Goal: Task Accomplishment & Management: Manage account settings

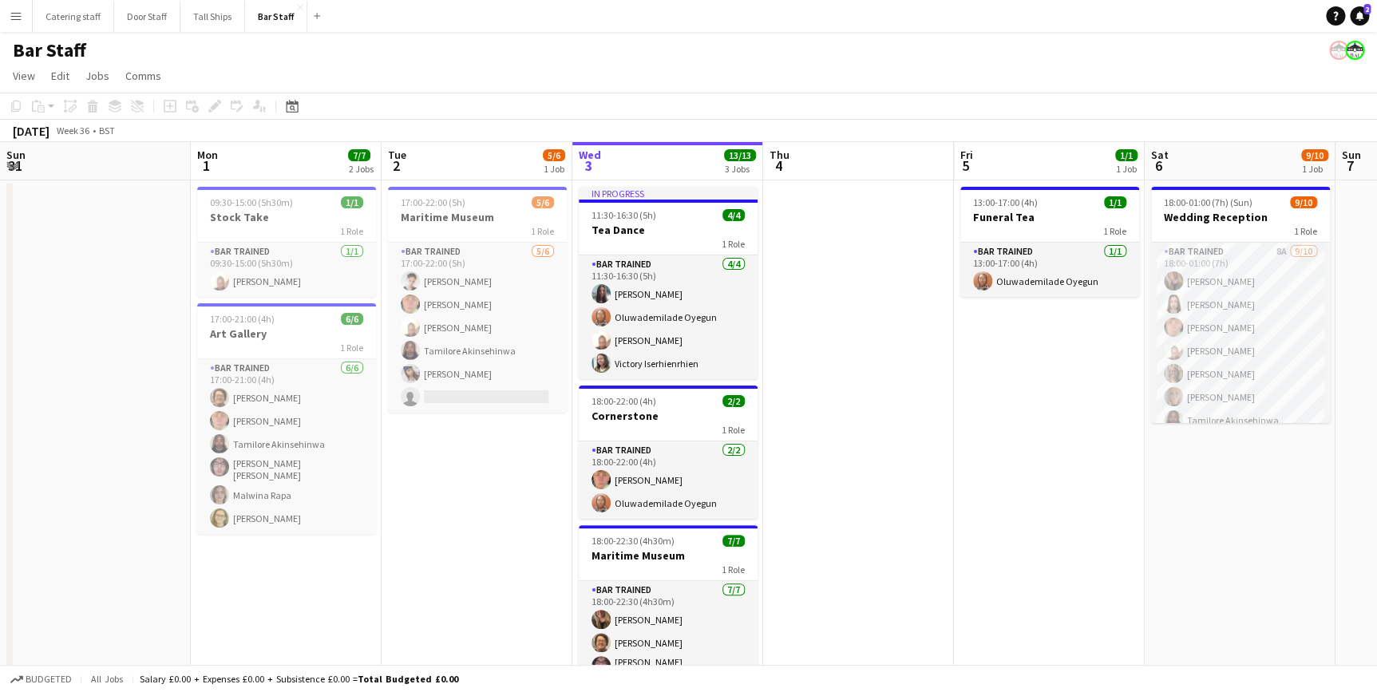
scroll to position [0, 381]
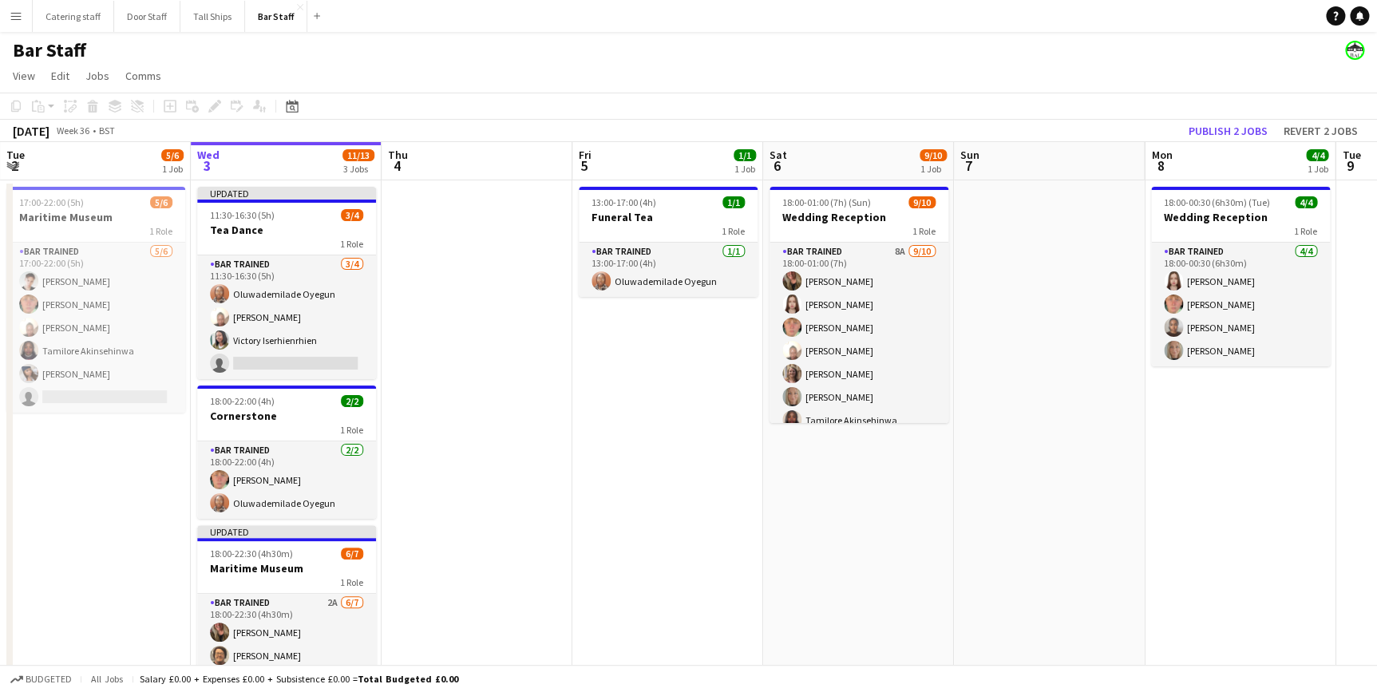
click at [294, 161] on app-board-header-date "Wed 3 11/13 3 Jobs" at bounding box center [286, 161] width 191 height 38
click at [258, 160] on app-board-header-date "Wed 3 11/13 3 Jobs" at bounding box center [286, 161] width 191 height 38
click at [286, 223] on h3 "Tea Dance" at bounding box center [286, 230] width 179 height 14
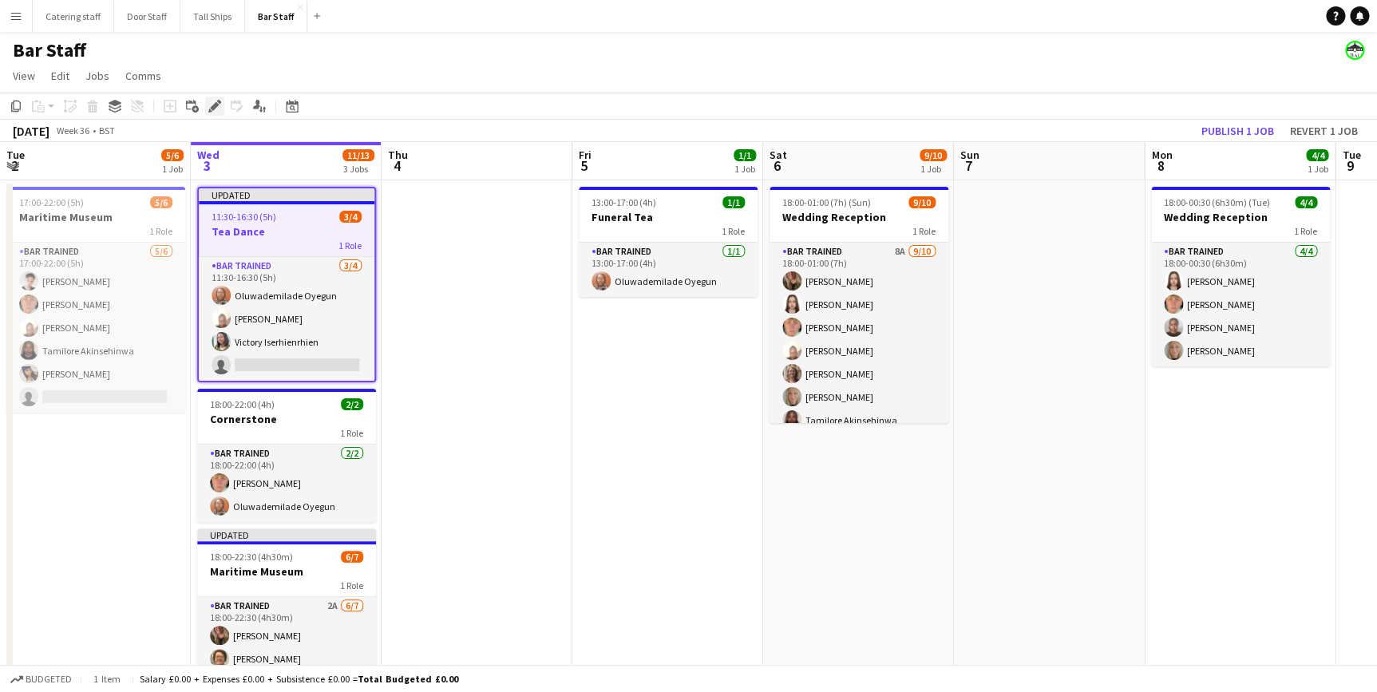
click at [208, 105] on icon "Edit" at bounding box center [214, 106] width 13 height 13
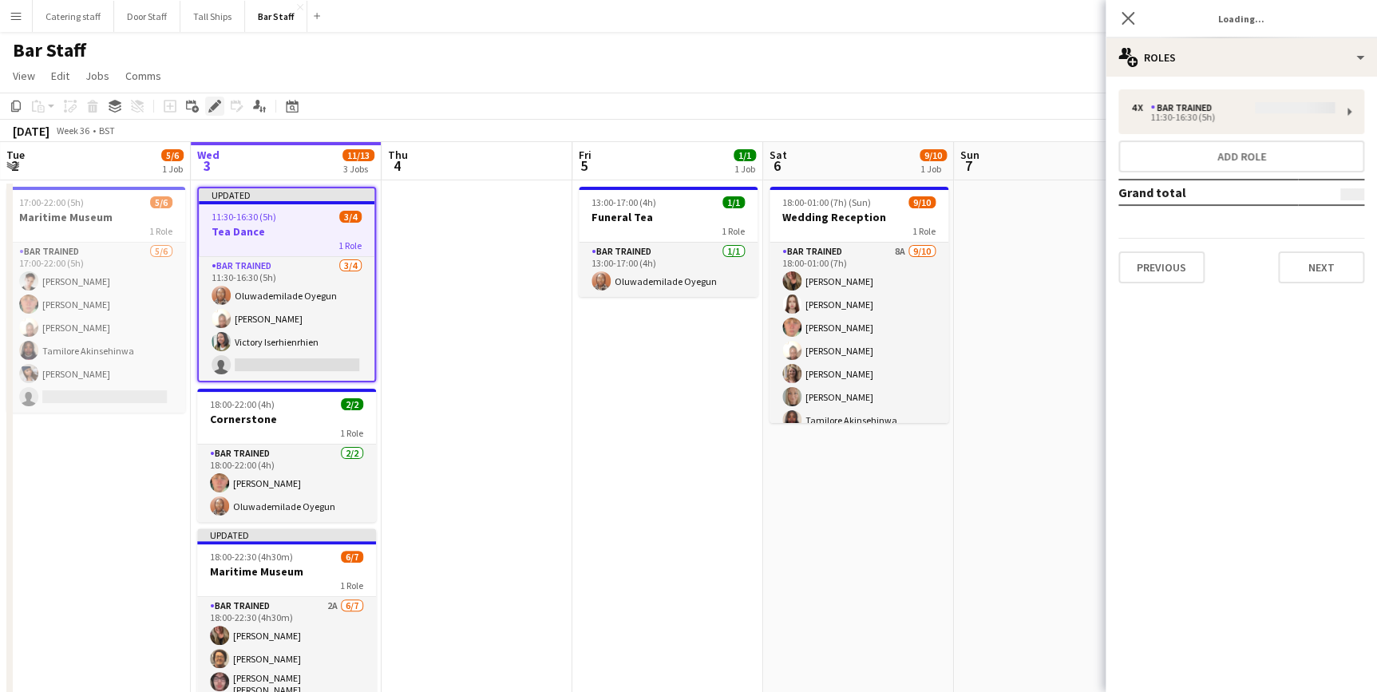
type input "*********"
click at [1317, 269] on button "Next" at bounding box center [1321, 267] width 86 height 32
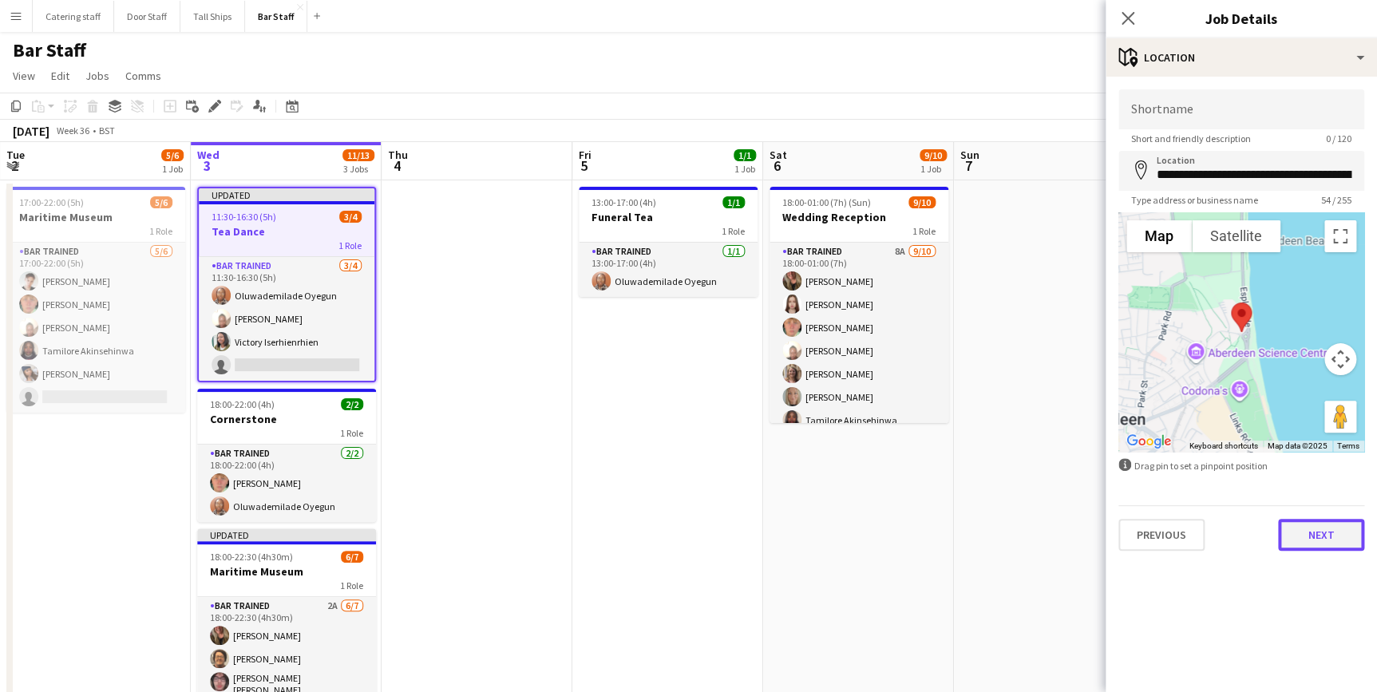
click at [1317, 527] on button "Next" at bounding box center [1321, 535] width 86 height 32
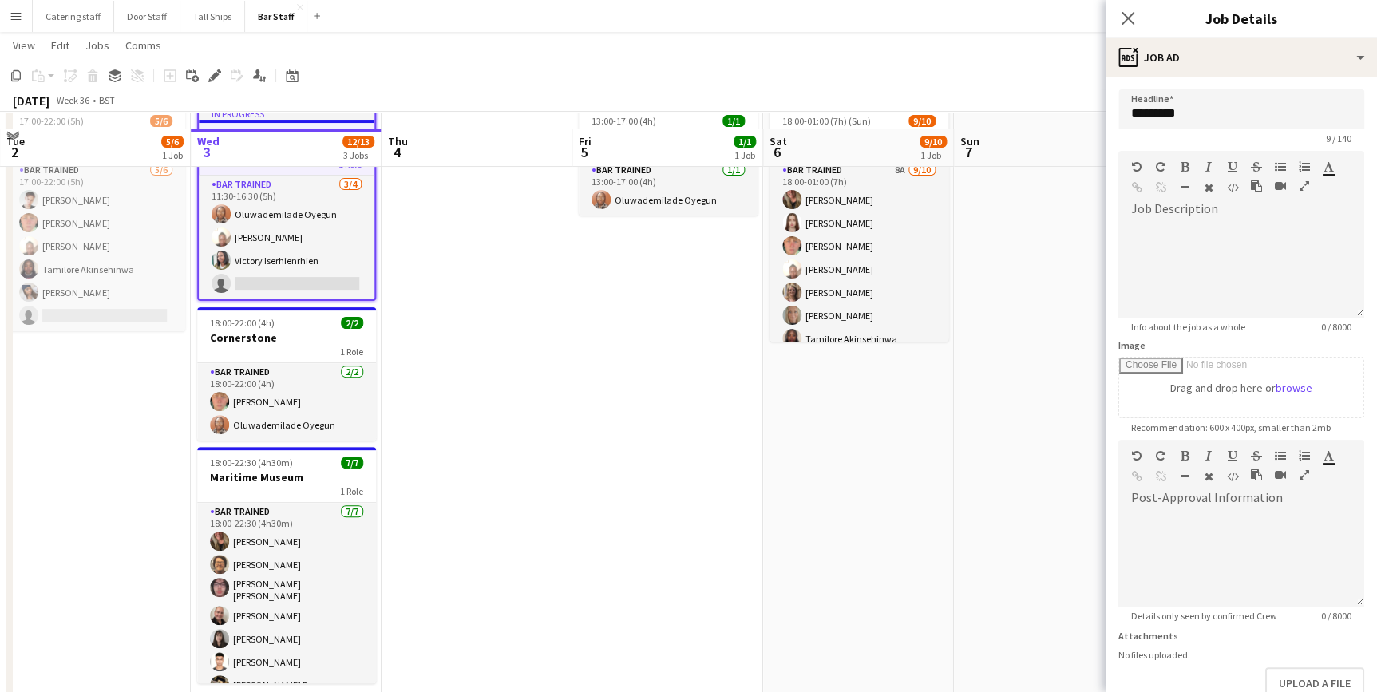
scroll to position [128, 0]
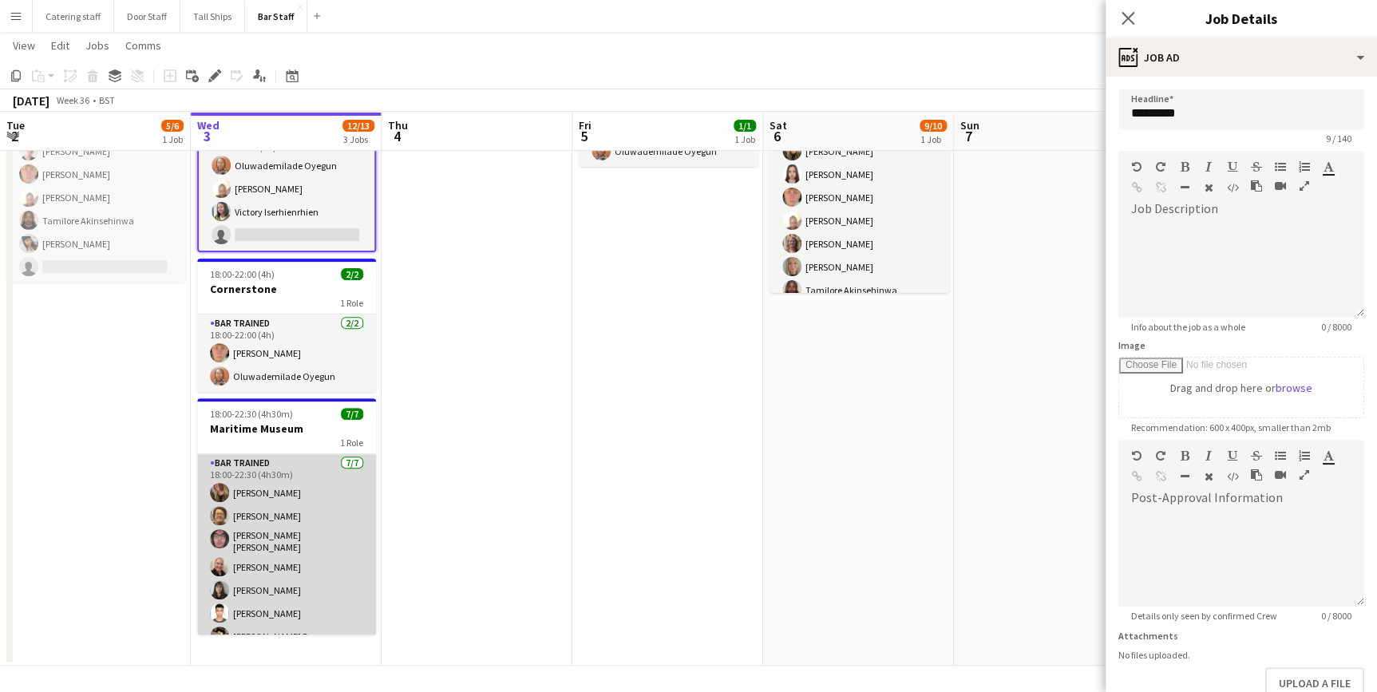
click at [327, 548] on app-card-role "Bar trained [DATE] 18:00-22:30 (4h30m) [PERSON_NAME] [PERSON_NAME] [PERSON_NAME…" at bounding box center [286, 553] width 179 height 198
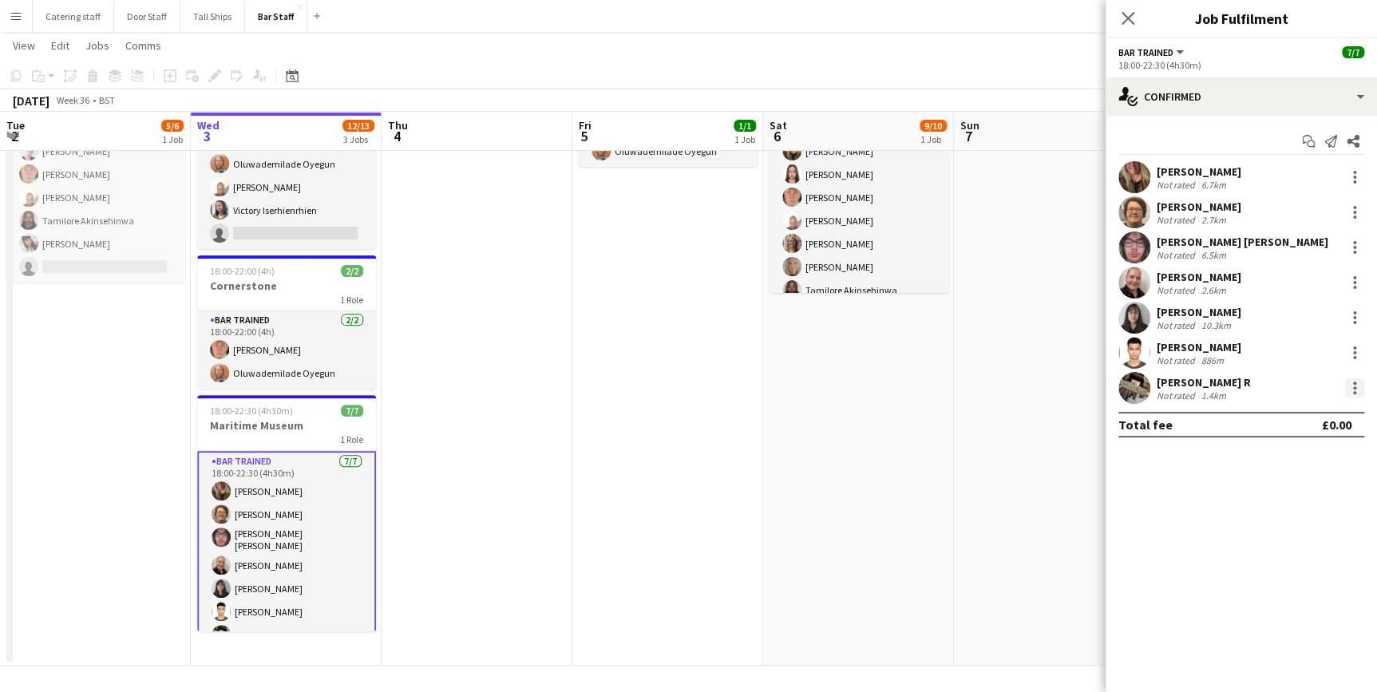
click at [1361, 388] on div at bounding box center [1354, 387] width 19 height 19
click at [535, 433] on div at bounding box center [688, 346] width 1377 height 692
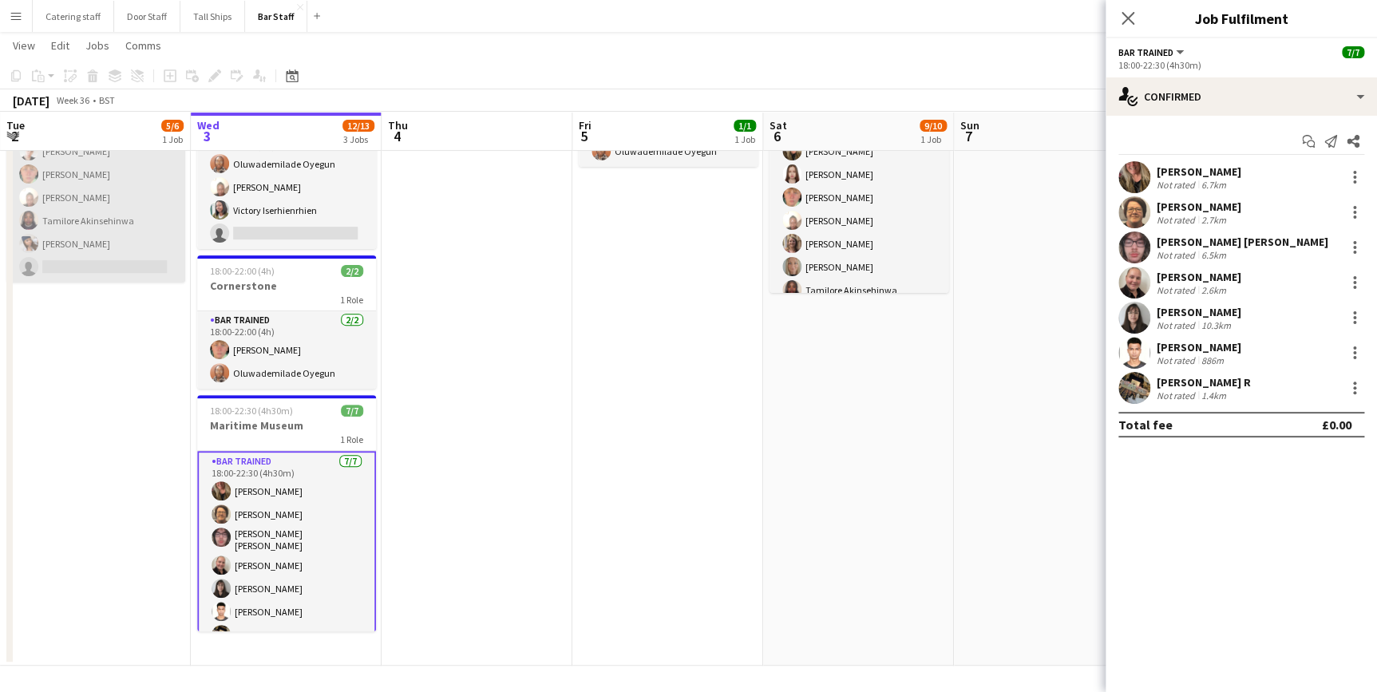
click at [79, 260] on app-card-role "Bar trained [DATE] 17:00-22:00 (5h) [PERSON_NAME] [PERSON_NAME] [PERSON_NAME] […" at bounding box center [95, 198] width 179 height 170
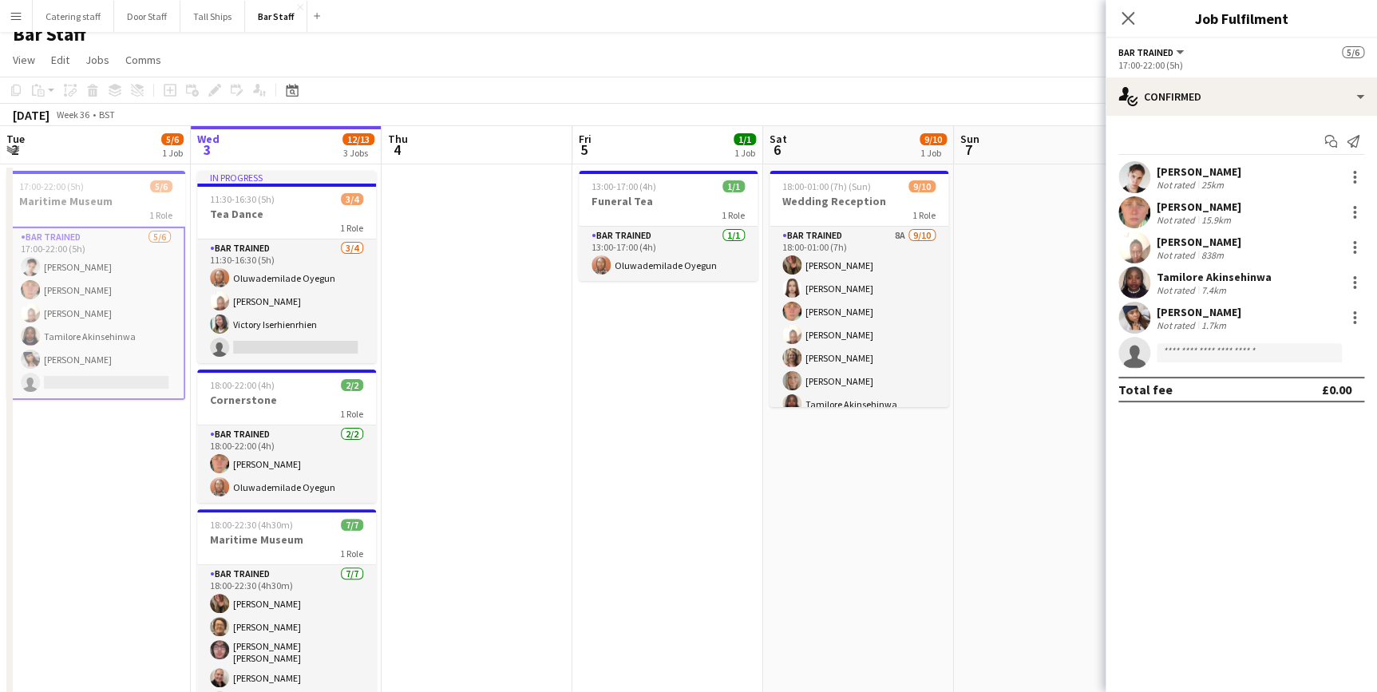
scroll to position [0, 0]
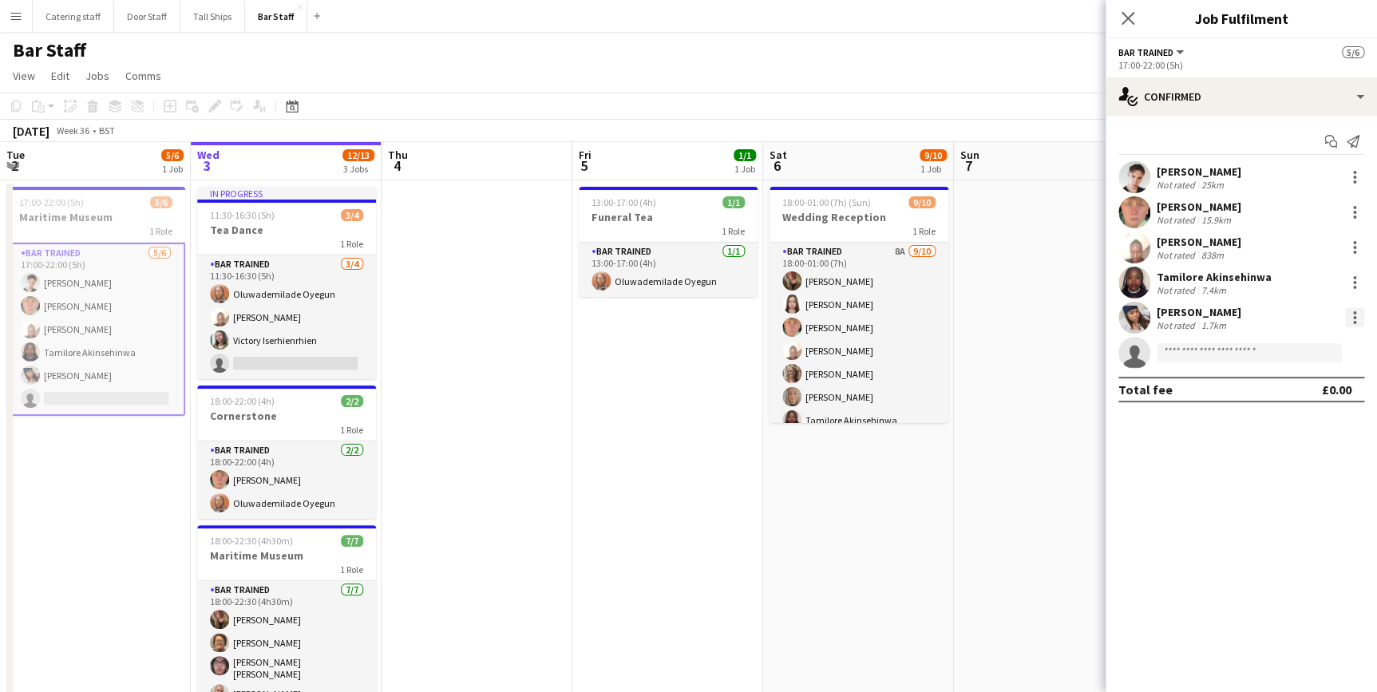
click at [1349, 318] on div at bounding box center [1354, 317] width 19 height 19
click at [1001, 484] on div at bounding box center [688, 346] width 1377 height 692
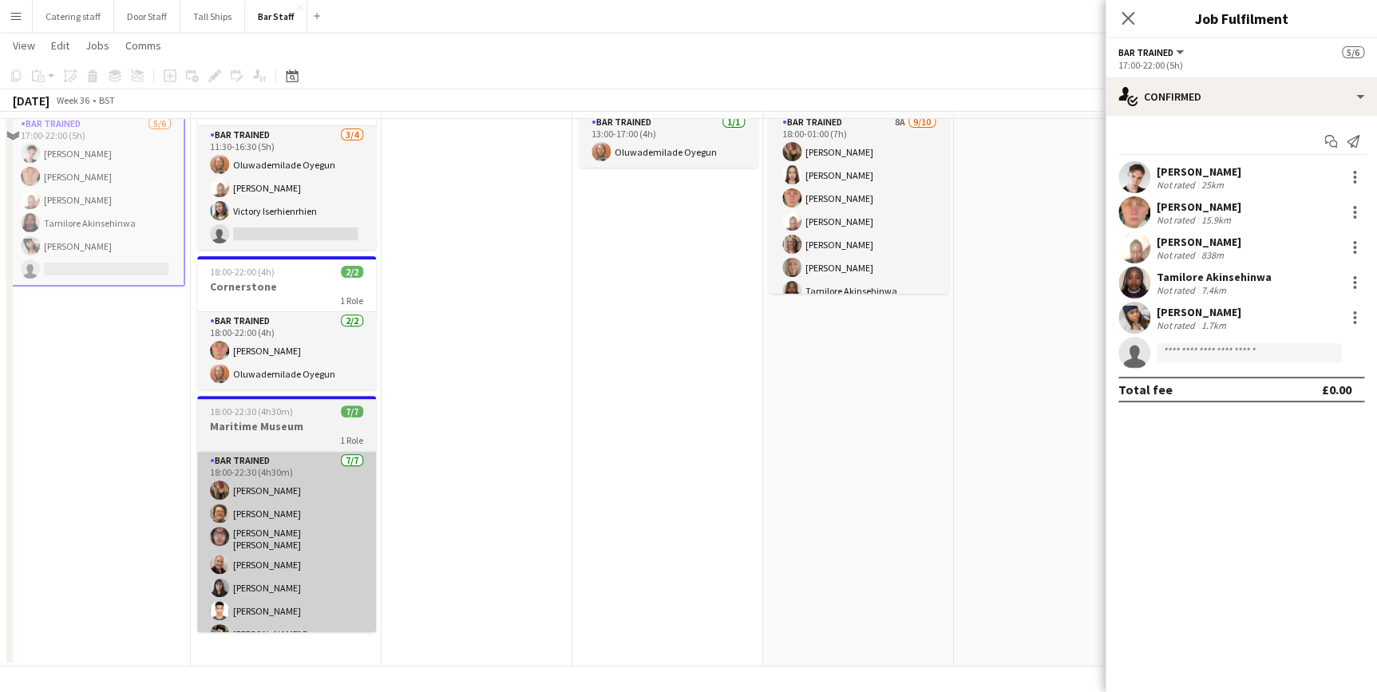
scroll to position [128, 0]
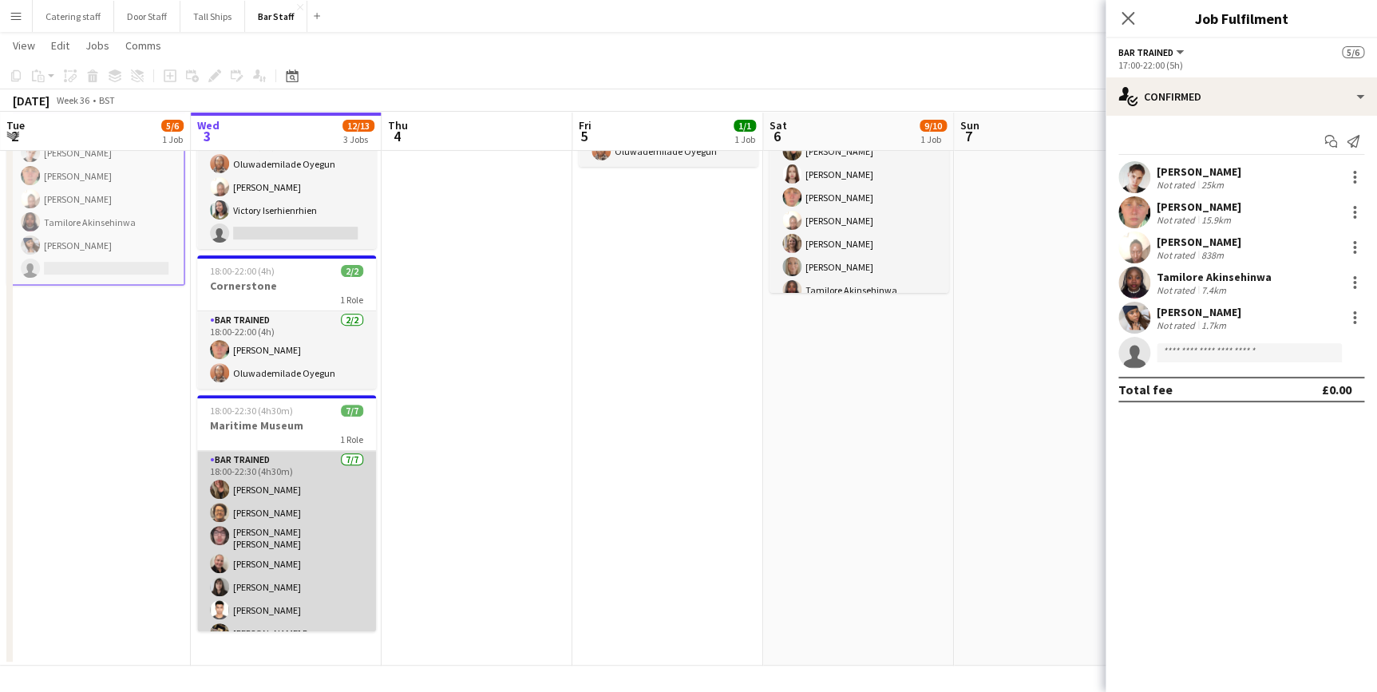
click at [312, 567] on app-card-role "Bar trained [DATE] 18:00-22:30 (4h30m) [PERSON_NAME] [PERSON_NAME] [PERSON_NAME…" at bounding box center [286, 550] width 179 height 198
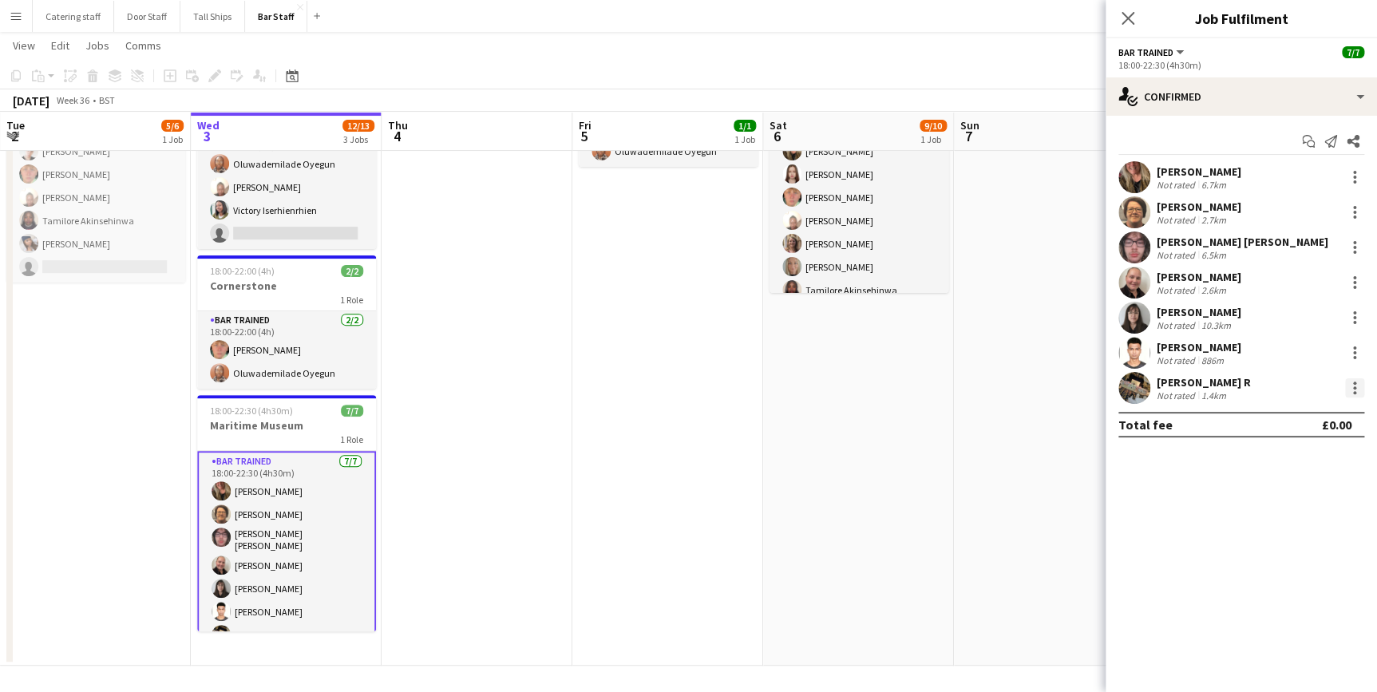
click at [1354, 384] on div at bounding box center [1354, 387] width 19 height 19
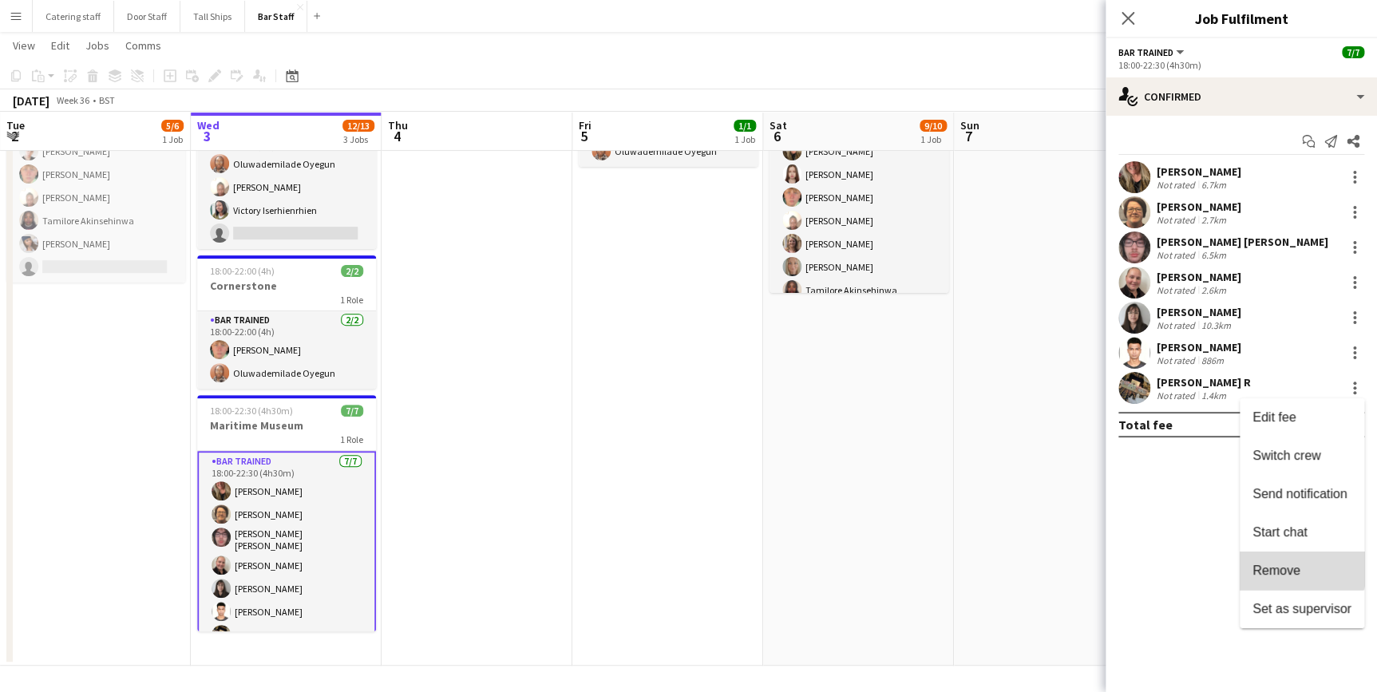
click at [1285, 560] on button "Remove" at bounding box center [1301, 570] width 124 height 38
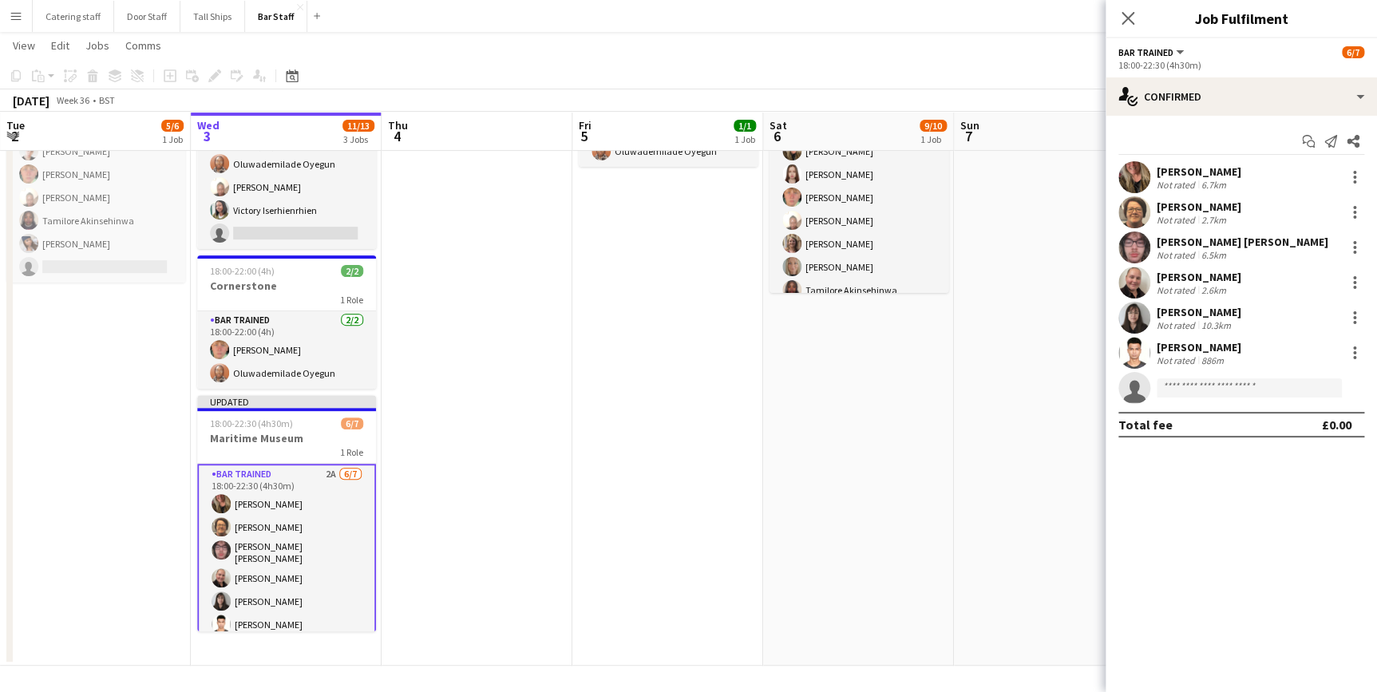
click at [835, 511] on app-date-cell "18:00-01:00 (7h) (Sun) 9/10 Wedding Reception 1 Role Bar trained 8A [DATE] 18:0…" at bounding box center [858, 357] width 191 height 615
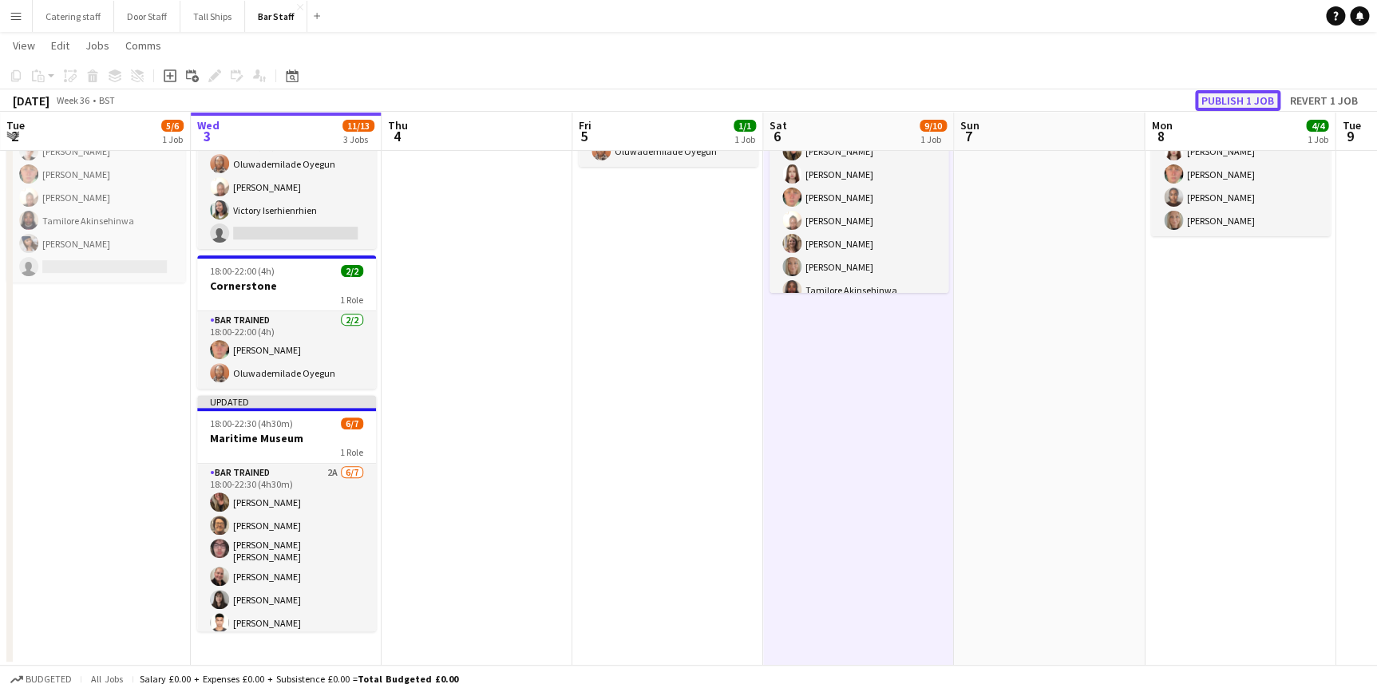
click at [1228, 107] on button "Publish 1 job" at bounding box center [1237, 100] width 85 height 21
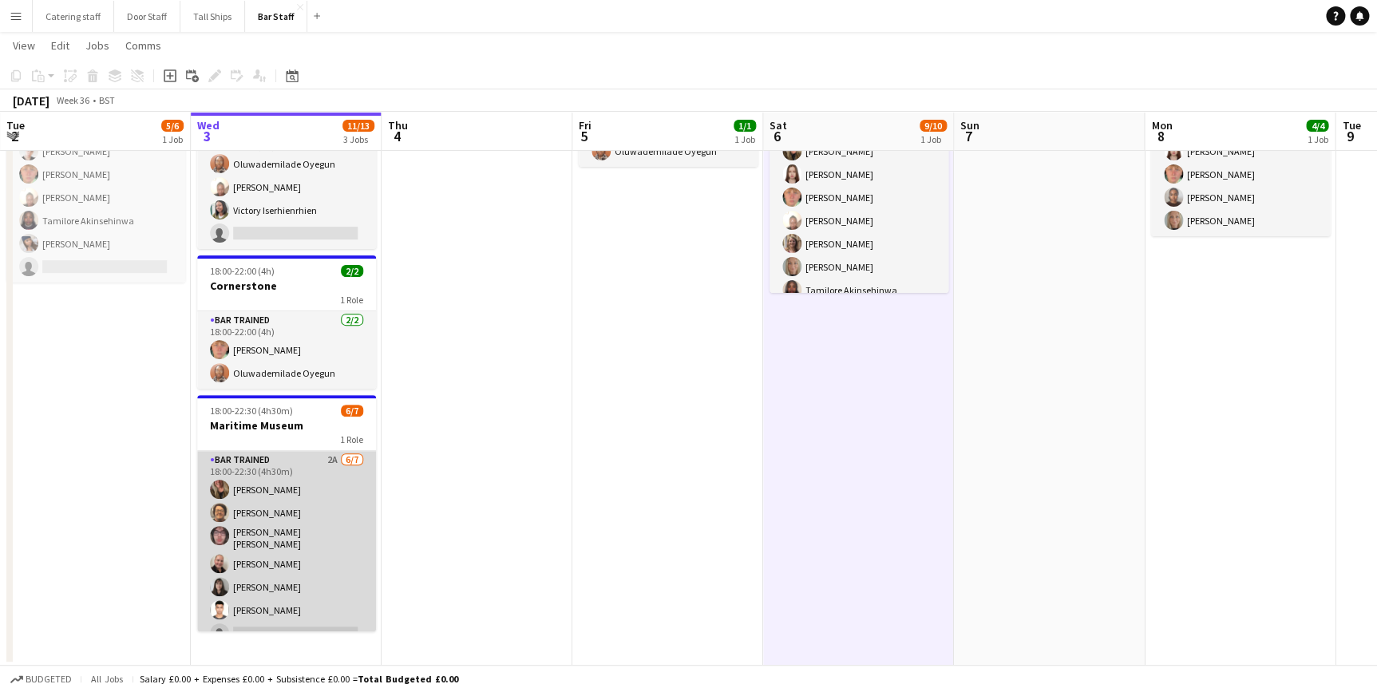
click at [294, 459] on app-card-role "Bar trained 2A [DATE] 18:00-22:30 (4h30m) [PERSON_NAME] [PERSON_NAME] [PERSON_N…" at bounding box center [286, 550] width 179 height 198
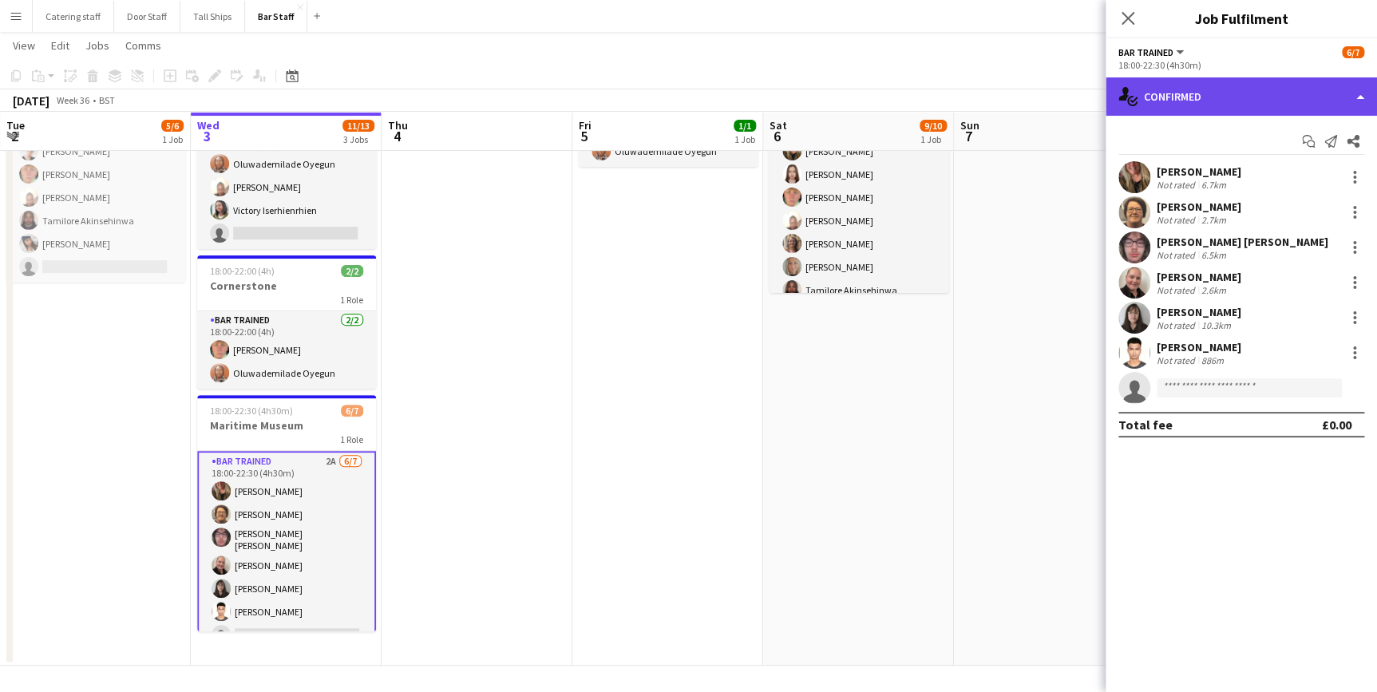
click at [1195, 99] on div "single-neutral-actions-check-2 Confirmed" at bounding box center [1240, 96] width 271 height 38
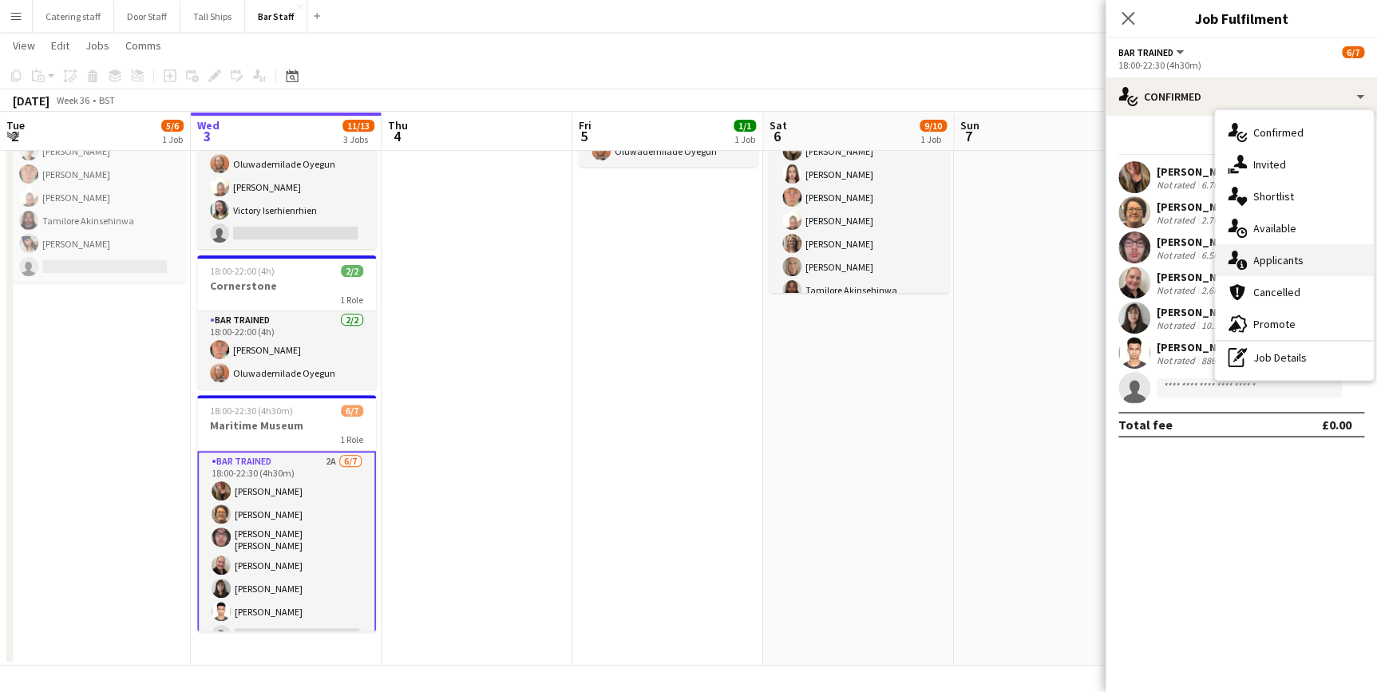
click at [1261, 261] on span "Applicants" at bounding box center [1278, 260] width 50 height 14
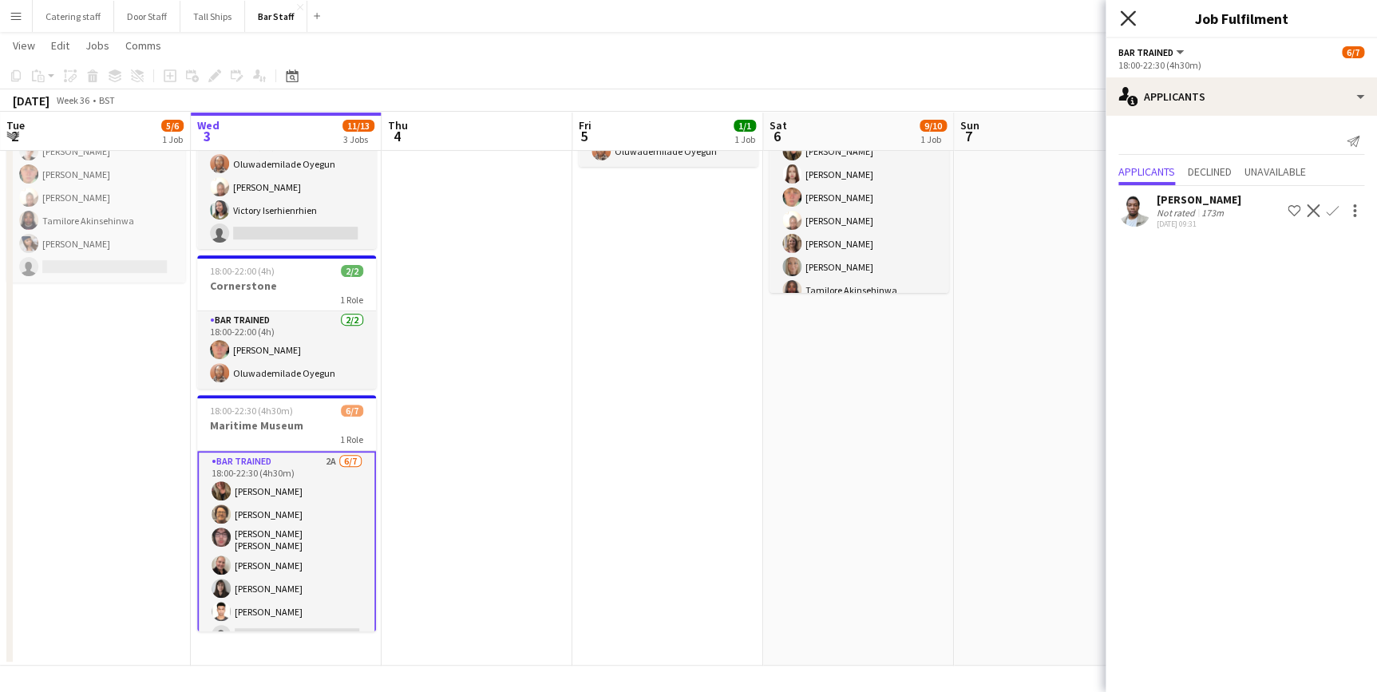
click at [1127, 17] on icon at bounding box center [1127, 17] width 15 height 15
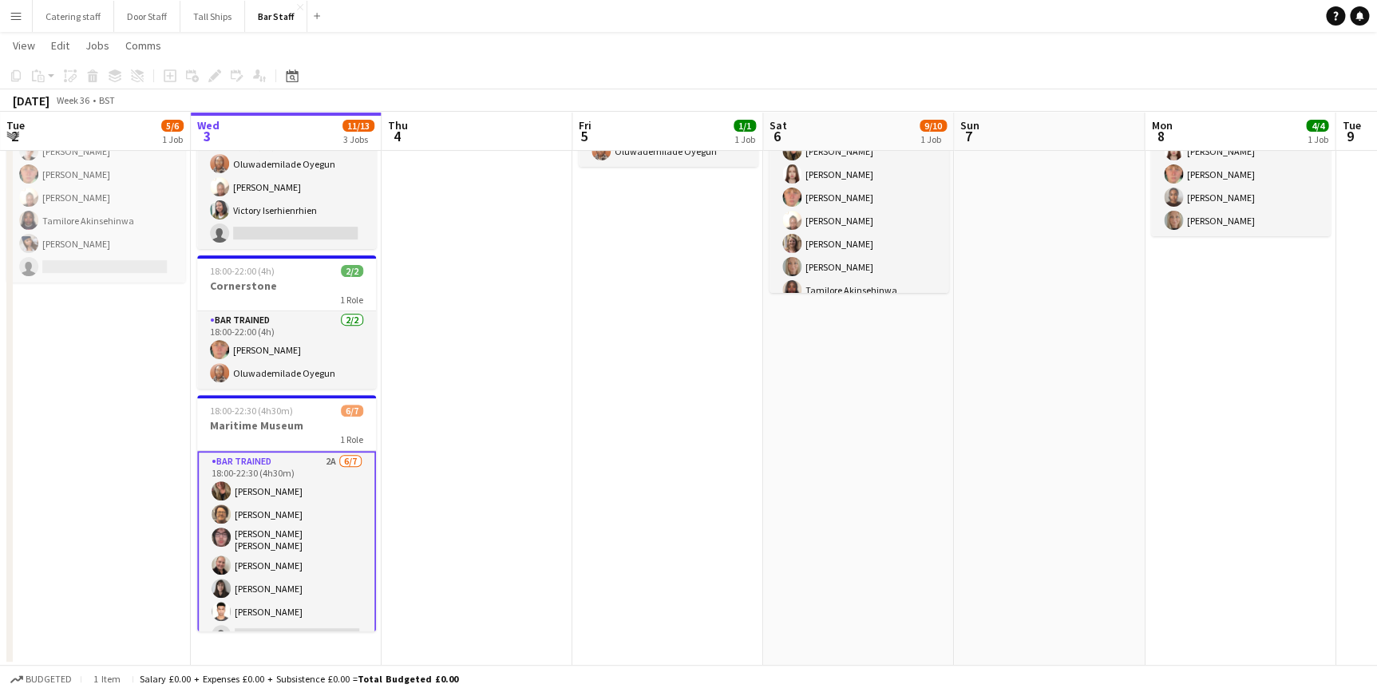
click at [1031, 301] on app-date-cell at bounding box center [1049, 357] width 191 height 615
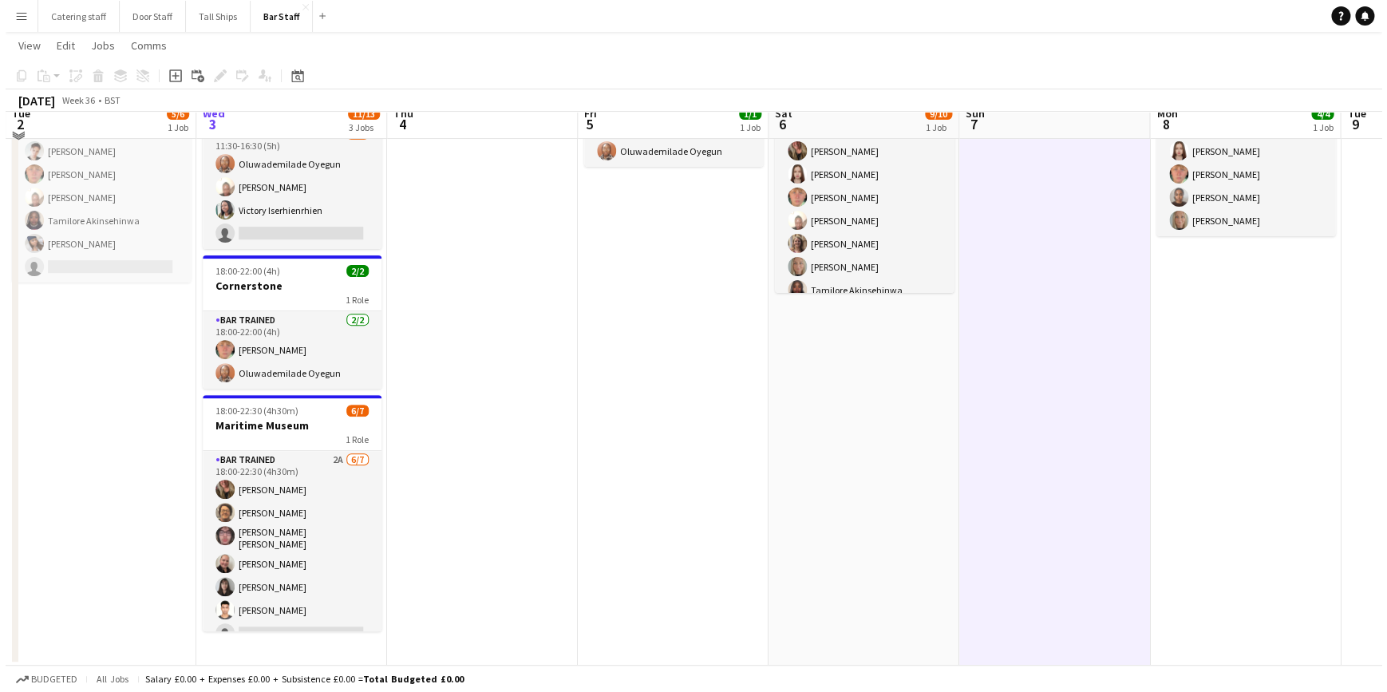
scroll to position [0, 0]
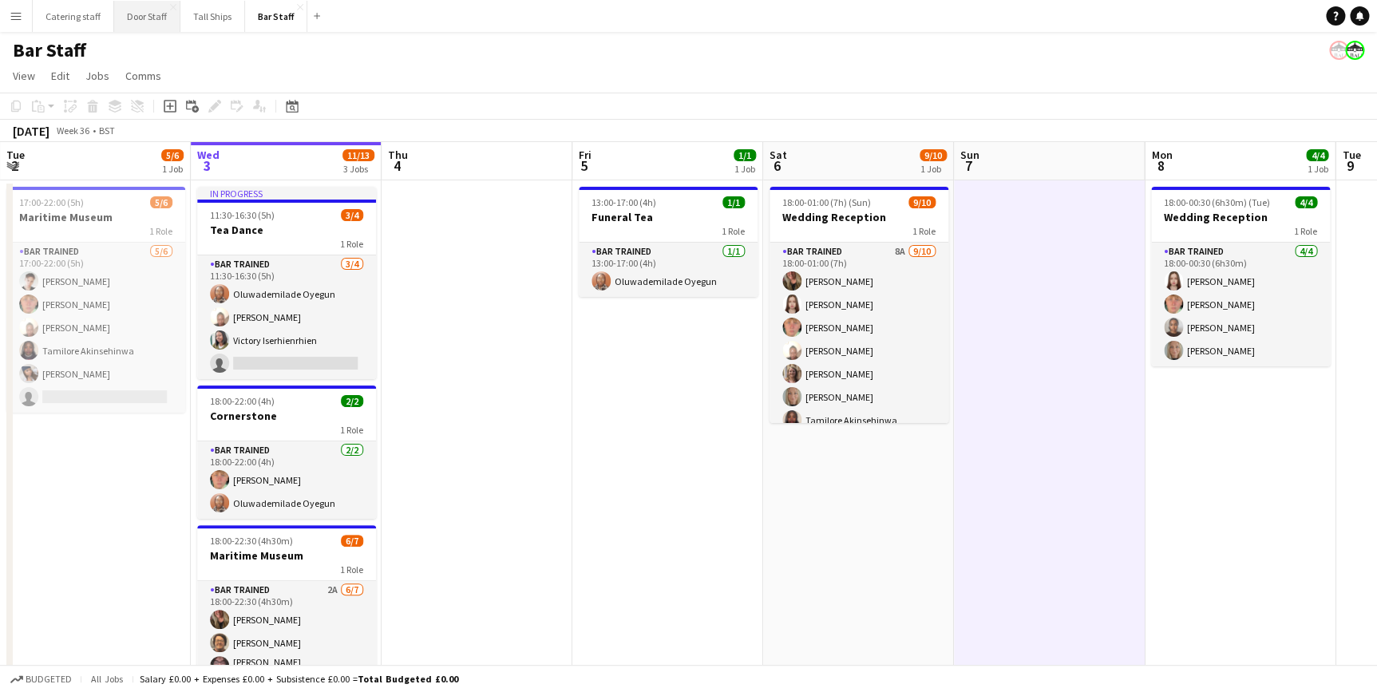
click at [132, 20] on button "Door Staff Close" at bounding box center [147, 16] width 66 height 31
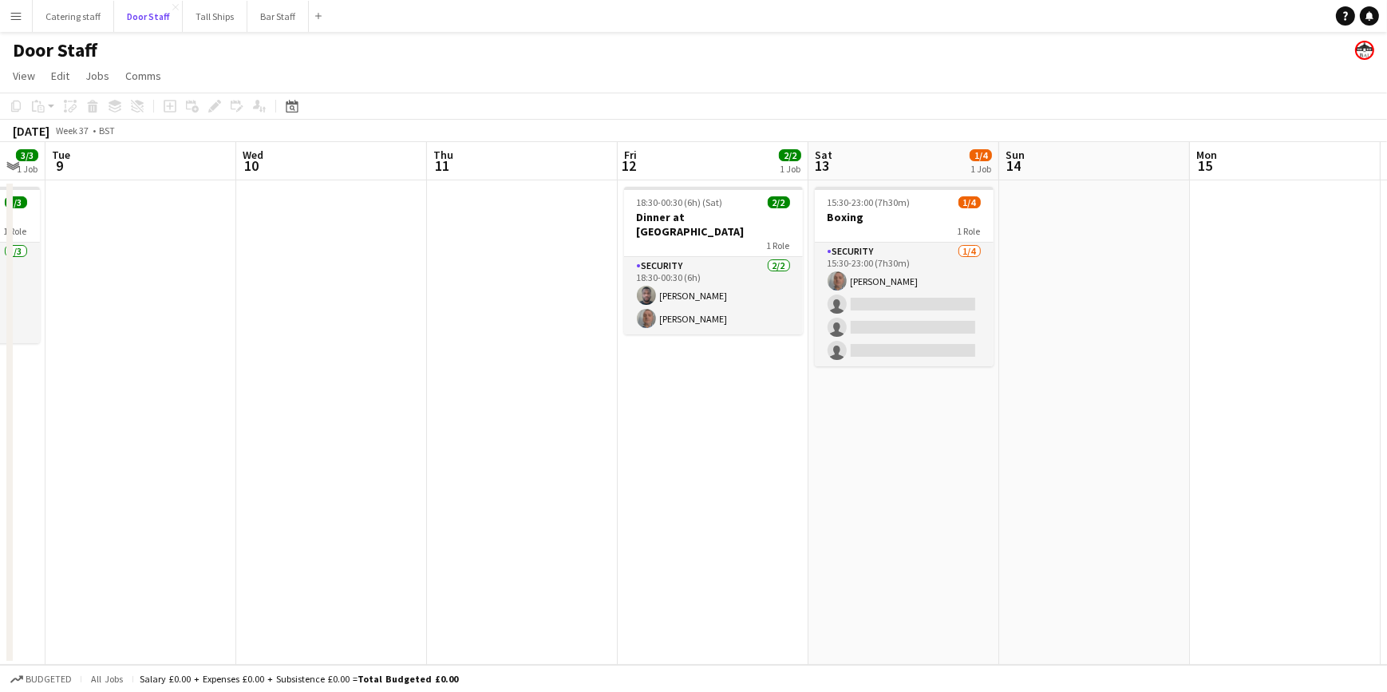
scroll to position [0, 527]
click at [267, 8] on button "Bar Staff Close" at bounding box center [277, 16] width 61 height 31
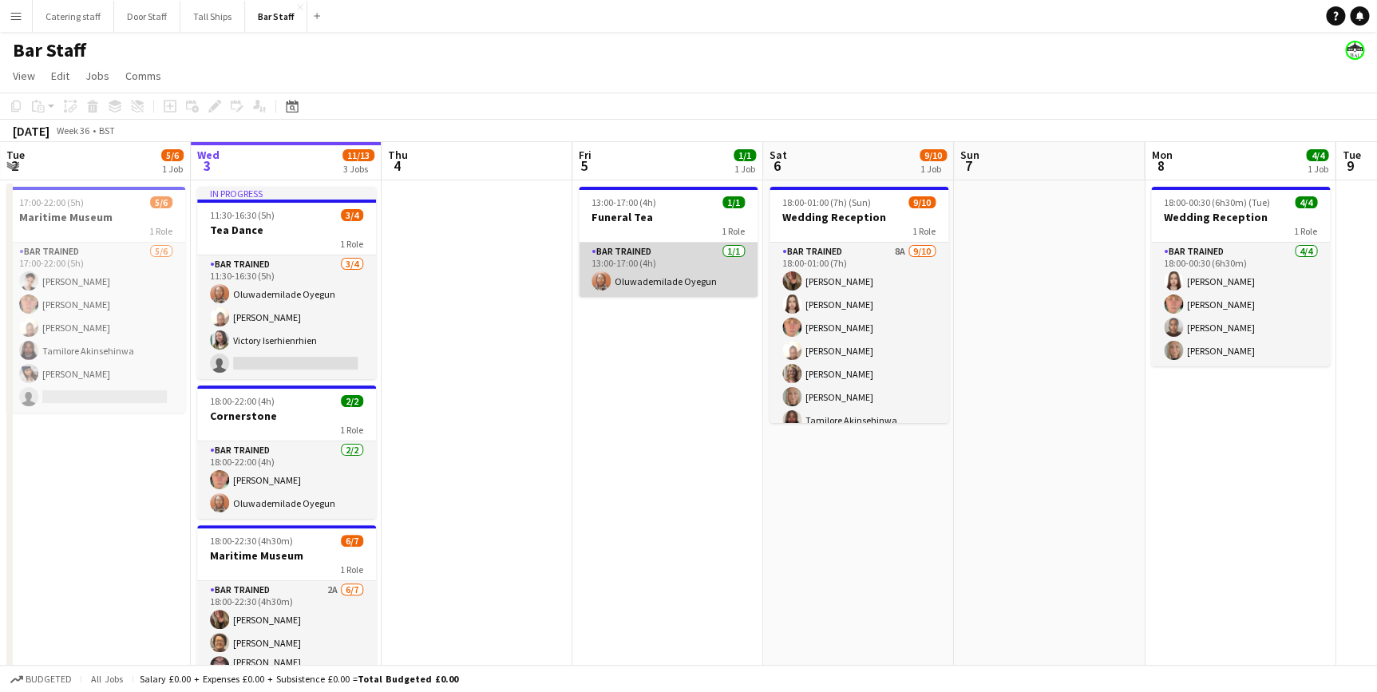
click at [678, 260] on app-card-role "Bar trained [DATE] 13:00-17:00 (4h) Oluwademilade Oyegun" at bounding box center [668, 270] width 179 height 54
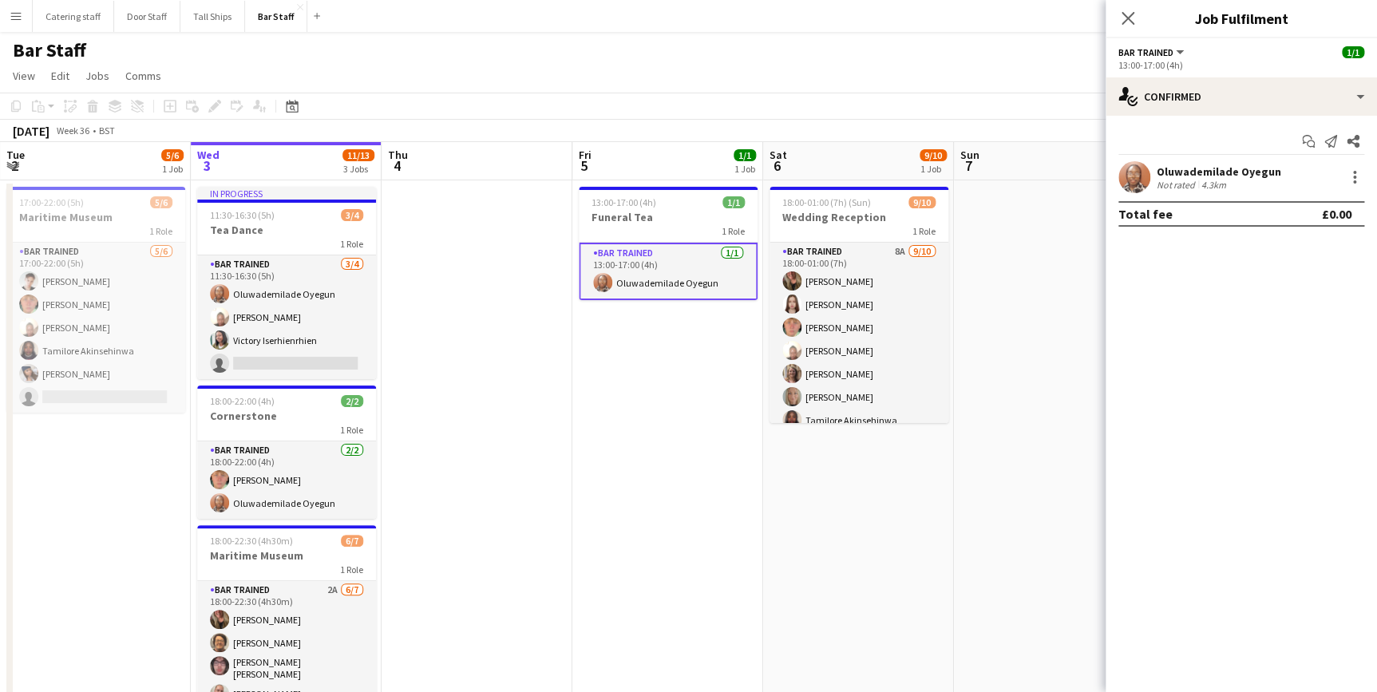
click at [521, 349] on app-date-cell at bounding box center [476, 487] width 191 height 615
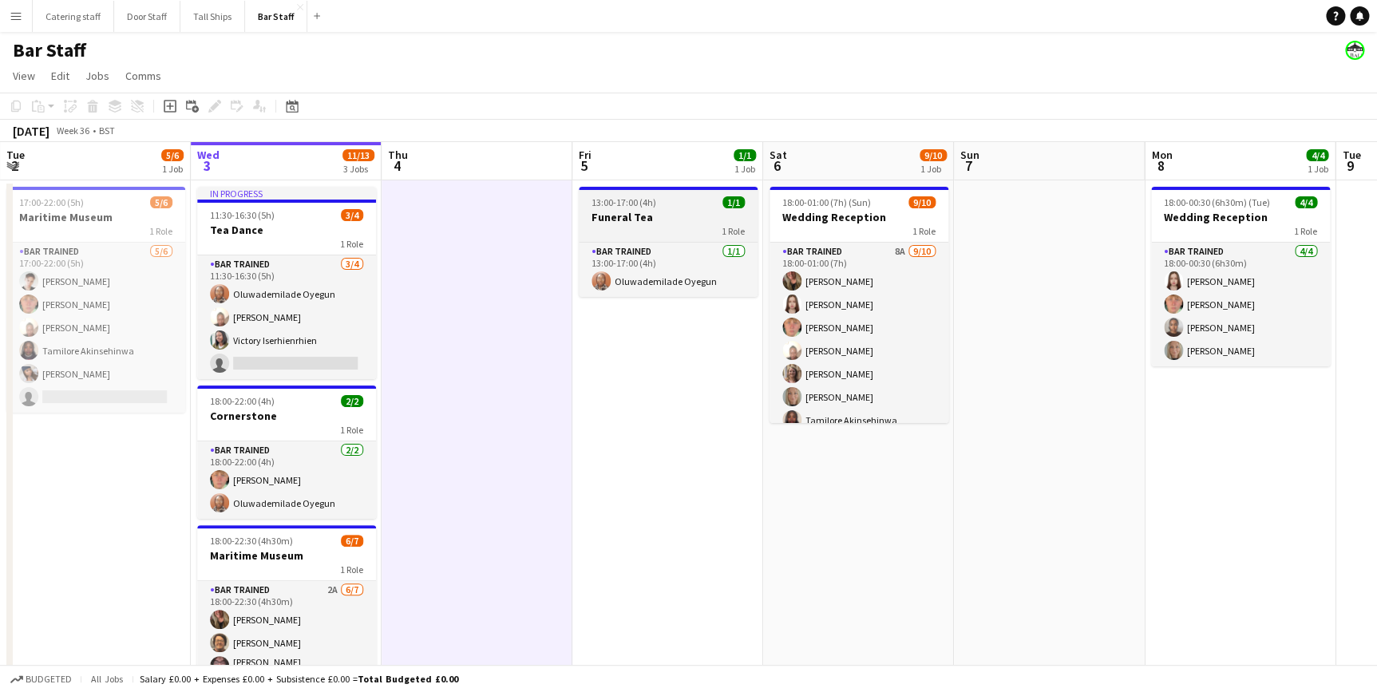
click at [662, 215] on h3 "Funeral Tea" at bounding box center [668, 217] width 179 height 14
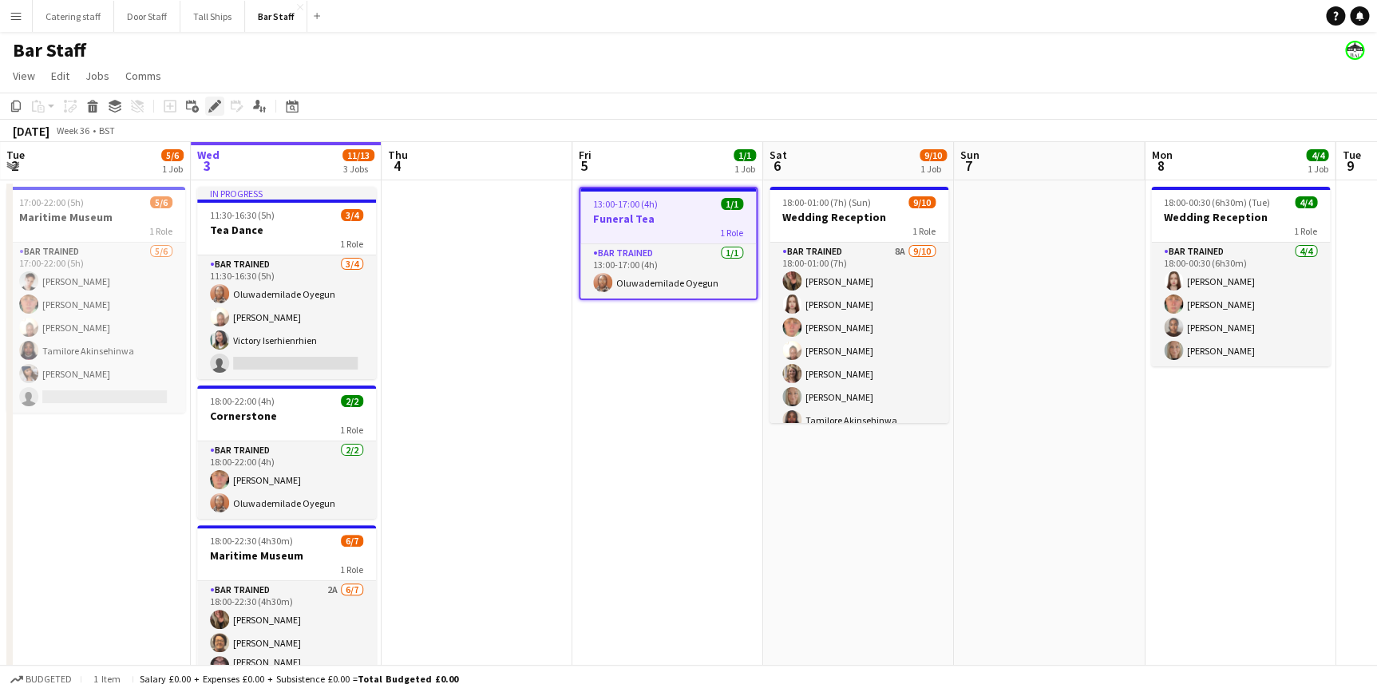
click at [218, 113] on div "Edit" at bounding box center [214, 106] width 19 height 19
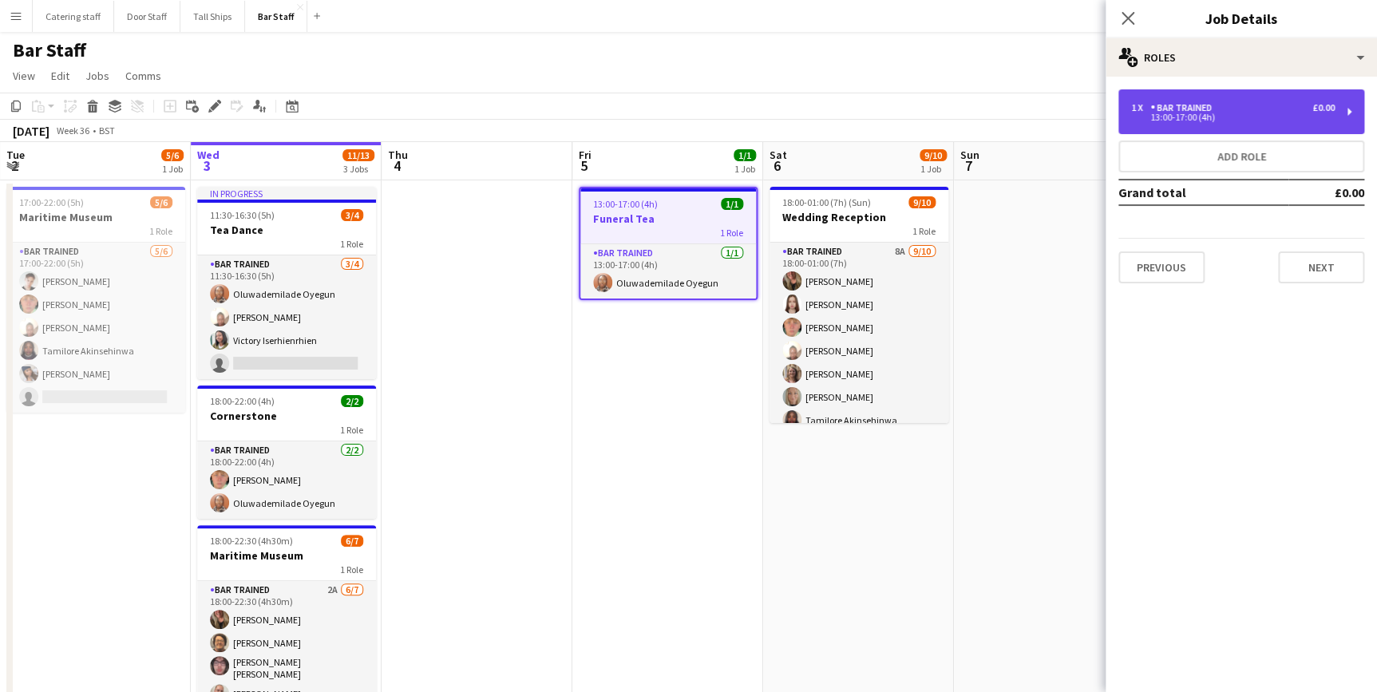
click at [1202, 105] on div "Bar trained" at bounding box center [1184, 107] width 68 height 11
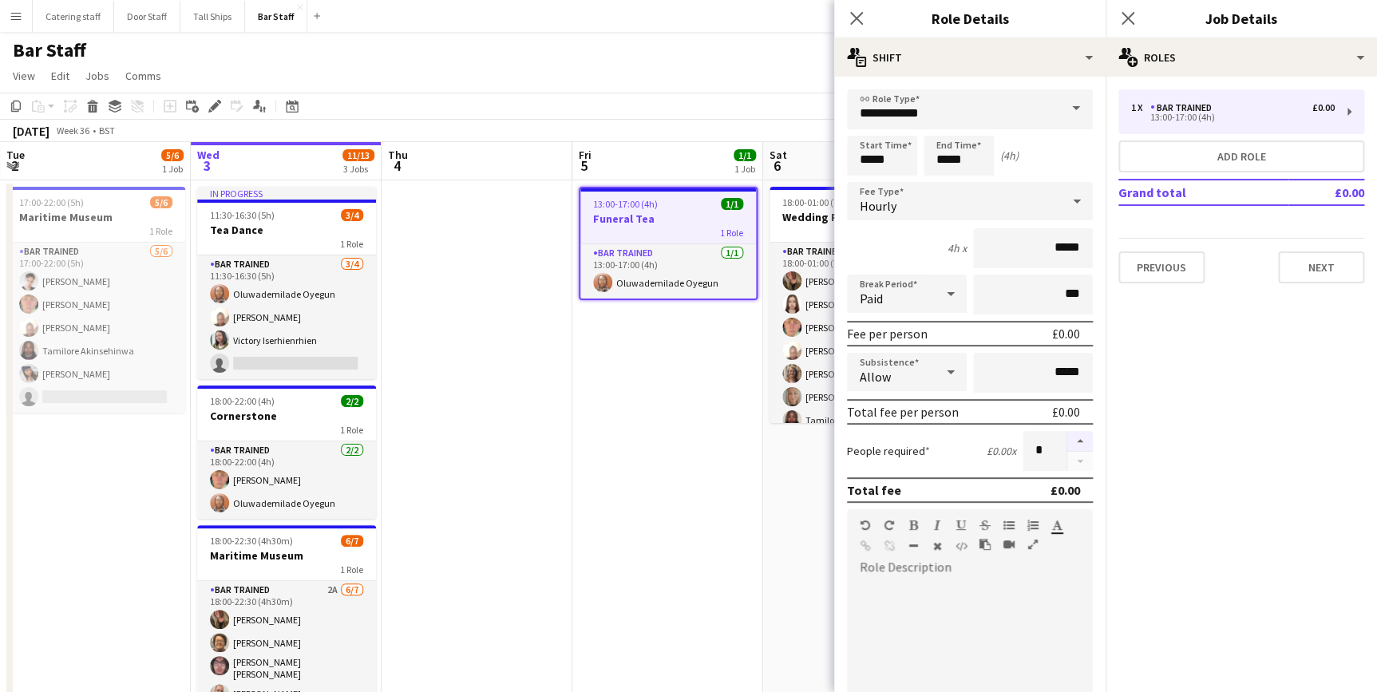
click at [1067, 438] on button "button" at bounding box center [1080, 441] width 26 height 21
type input "*"
click at [713, 461] on app-date-cell "13:00-17:00 (4h) 1/1 Funeral Tea 1 Role Bar trained [DATE] 13:00-17:00 (4h) Olu…" at bounding box center [667, 487] width 191 height 615
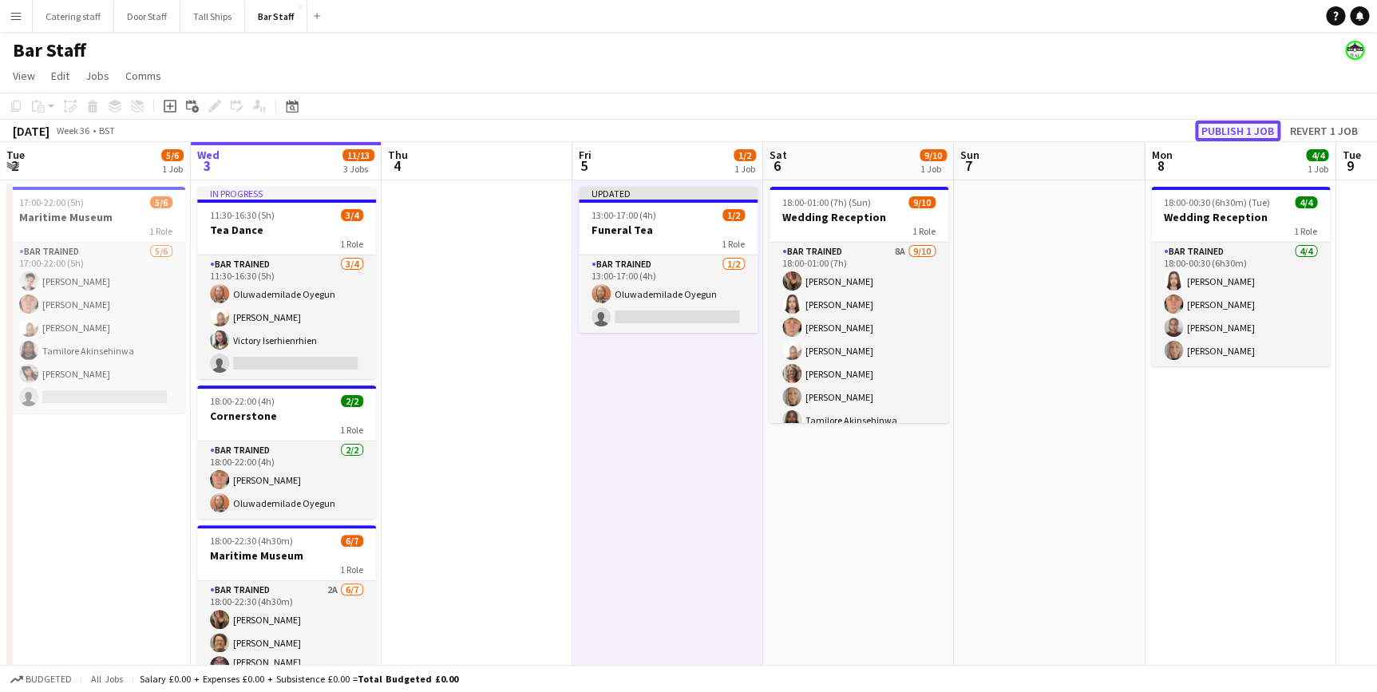
click at [1217, 135] on button "Publish 1 job" at bounding box center [1237, 130] width 85 height 21
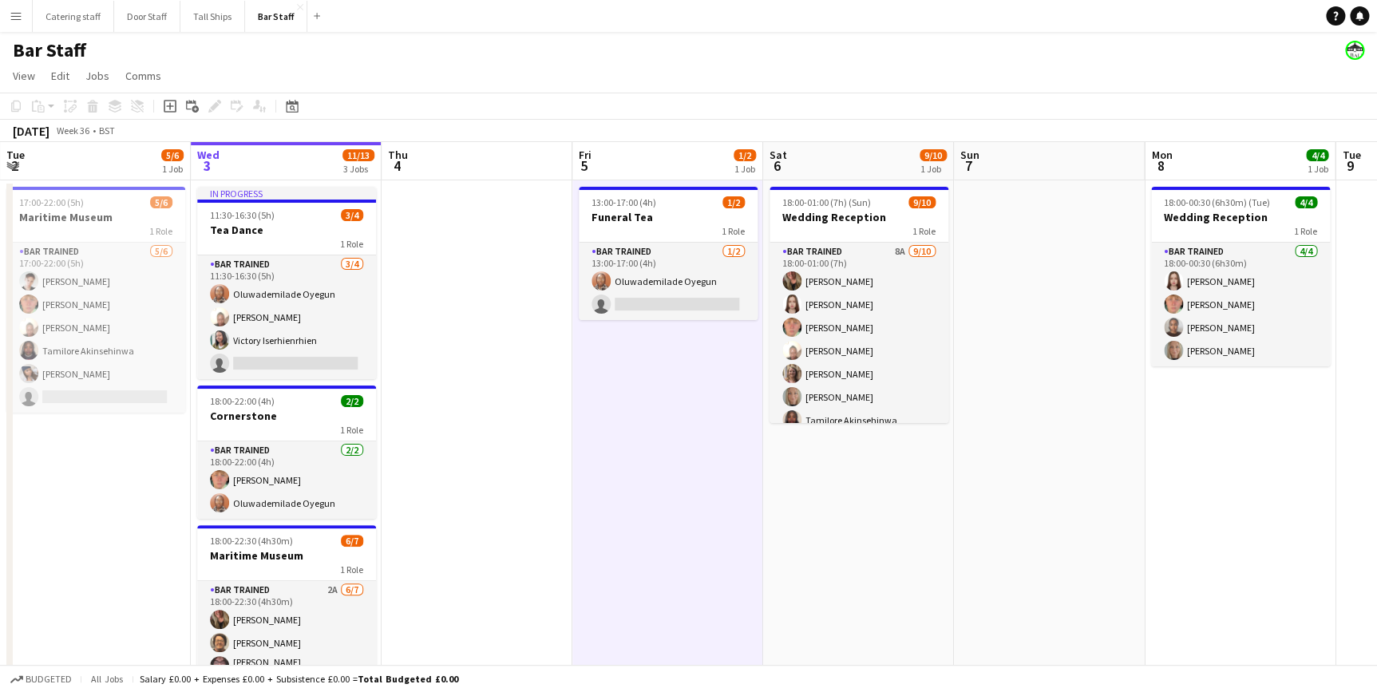
click at [476, 326] on app-date-cell at bounding box center [476, 487] width 191 height 615
